Goal: Task Accomplishment & Management: Manage account settings

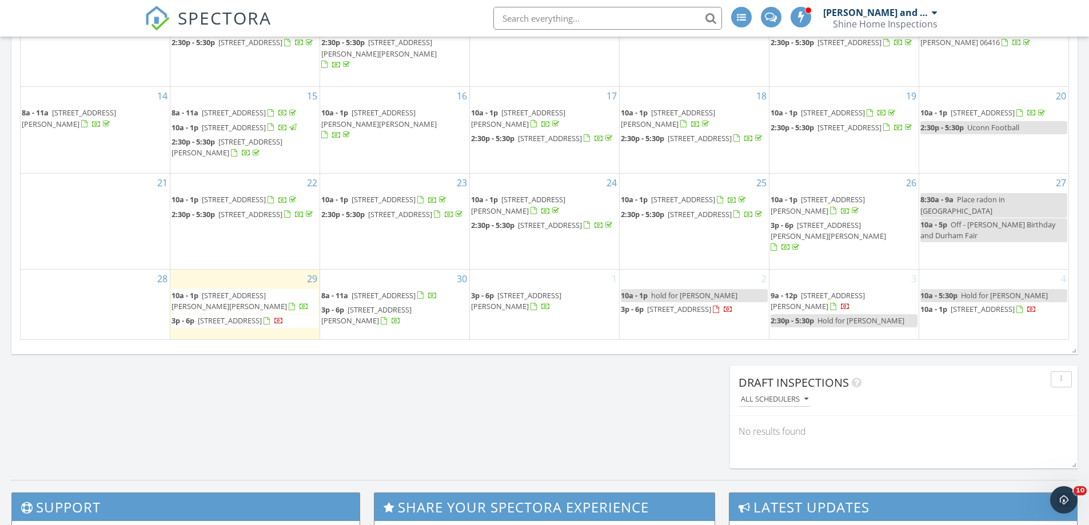
scroll to position [743, 0]
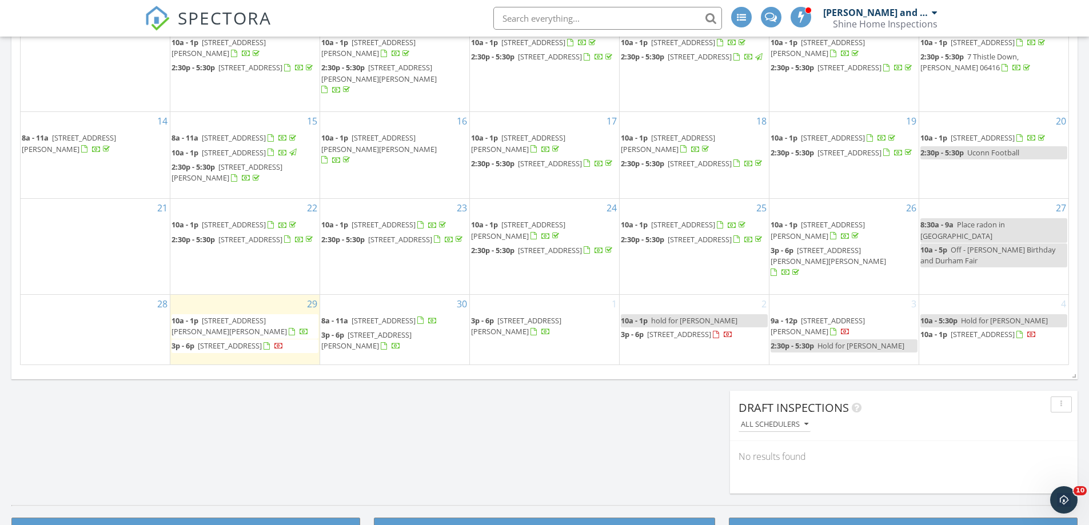
scroll to position [686, 0]
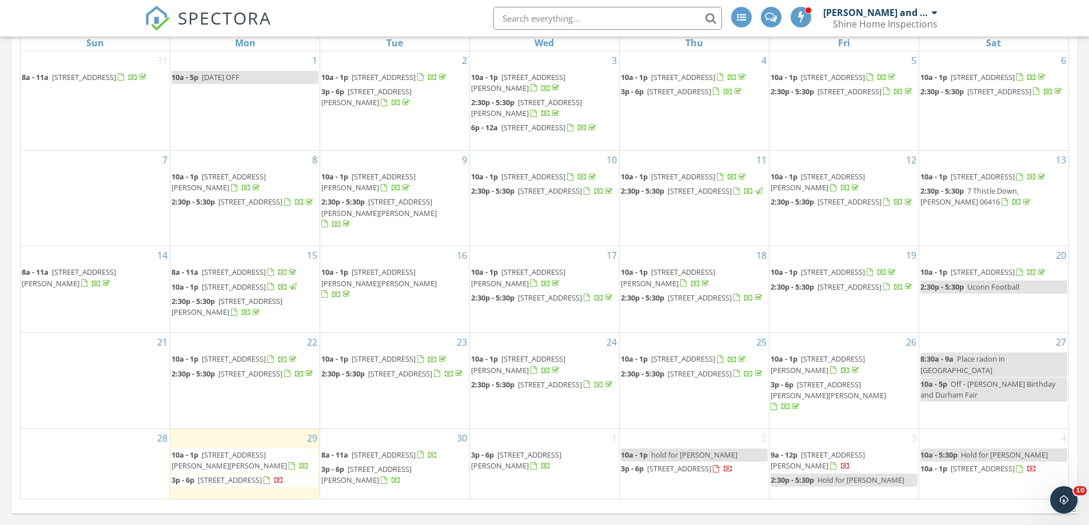
scroll to position [457, 0]
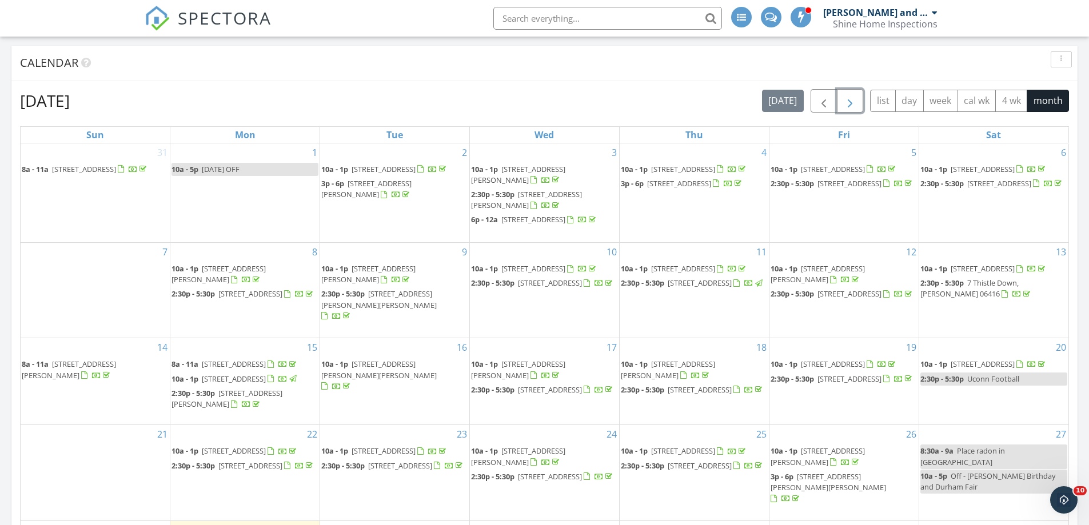
click at [848, 101] on span "button" at bounding box center [850, 101] width 14 height 14
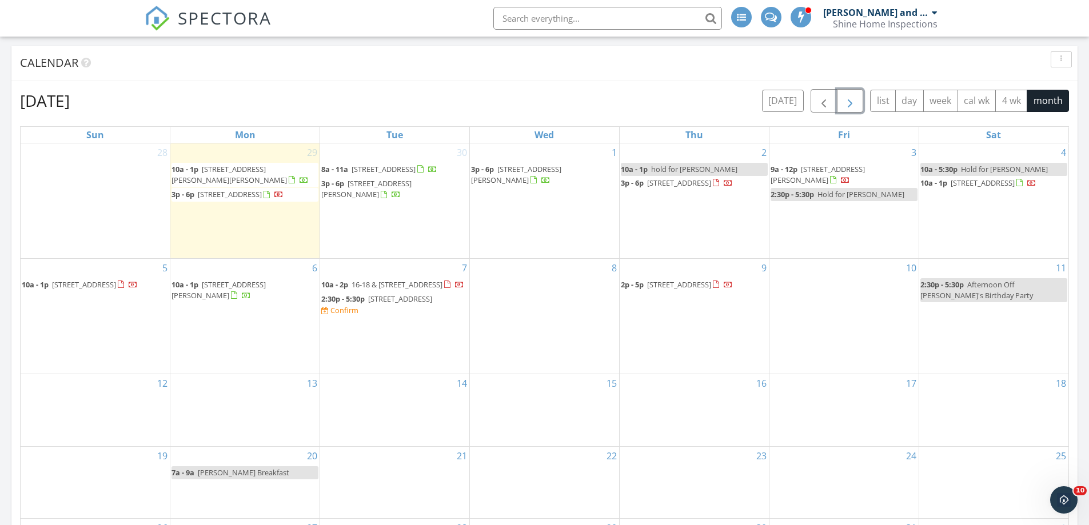
click at [358, 315] on div "Confirm" at bounding box center [344, 310] width 28 height 9
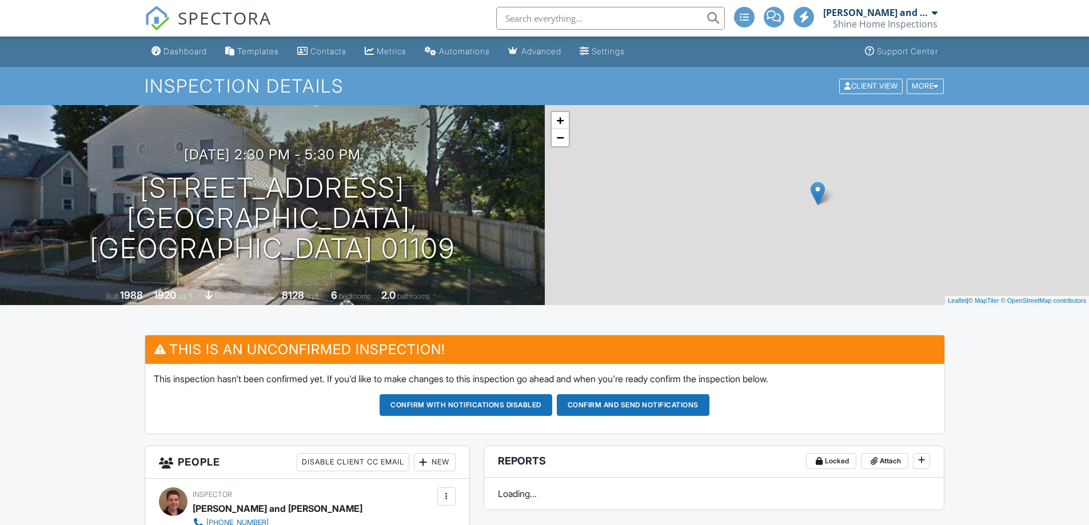
click at [642, 407] on button "Confirm and send notifications" at bounding box center [633, 405] width 153 height 22
